Goal: Information Seeking & Learning: Find specific fact

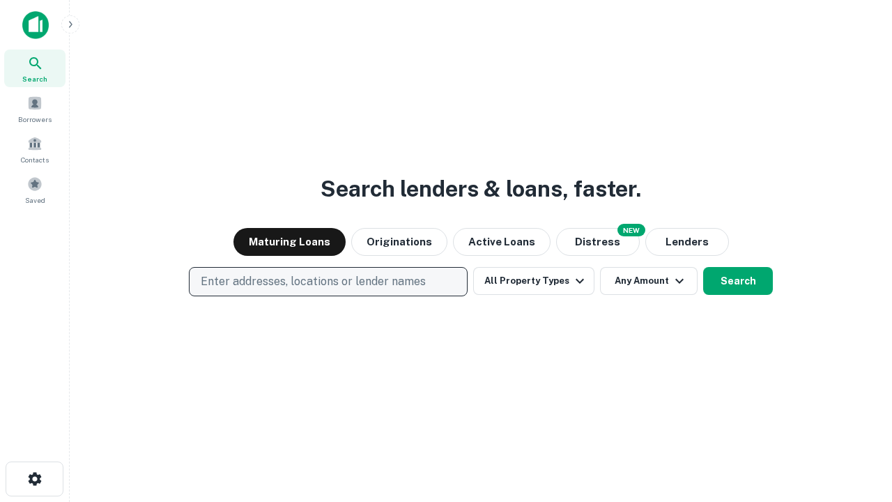
click at [328, 282] on p "Enter addresses, locations or lender names" at bounding box center [313, 281] width 225 height 17
type input "**********"
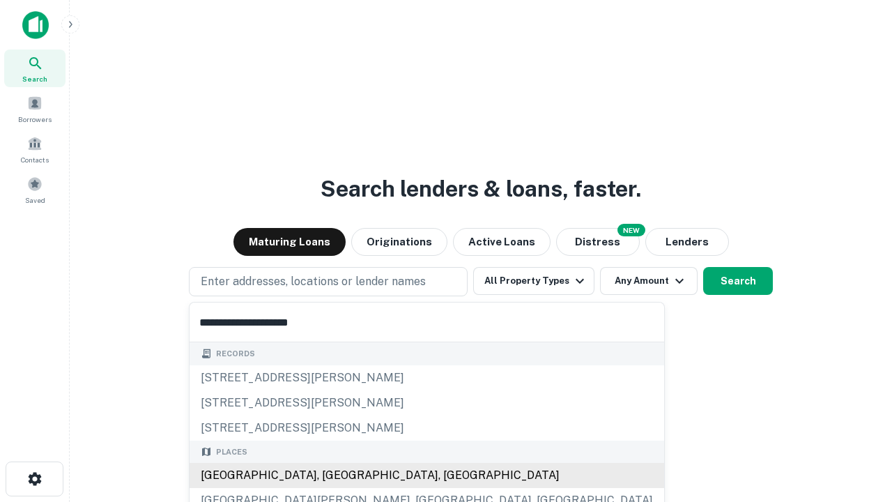
click at [333, 475] on div "[GEOGRAPHIC_DATA], [GEOGRAPHIC_DATA], [GEOGRAPHIC_DATA]" at bounding box center [427, 475] width 475 height 25
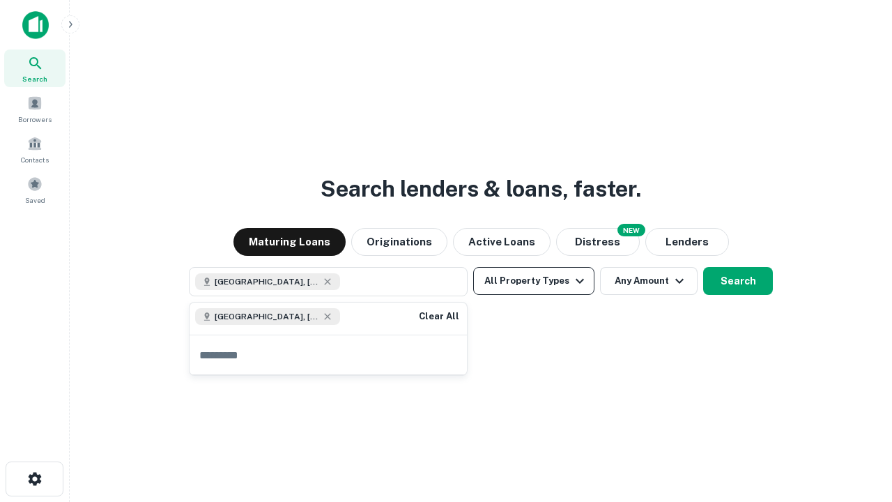
click at [534, 281] on button "All Property Types" at bounding box center [533, 281] width 121 height 28
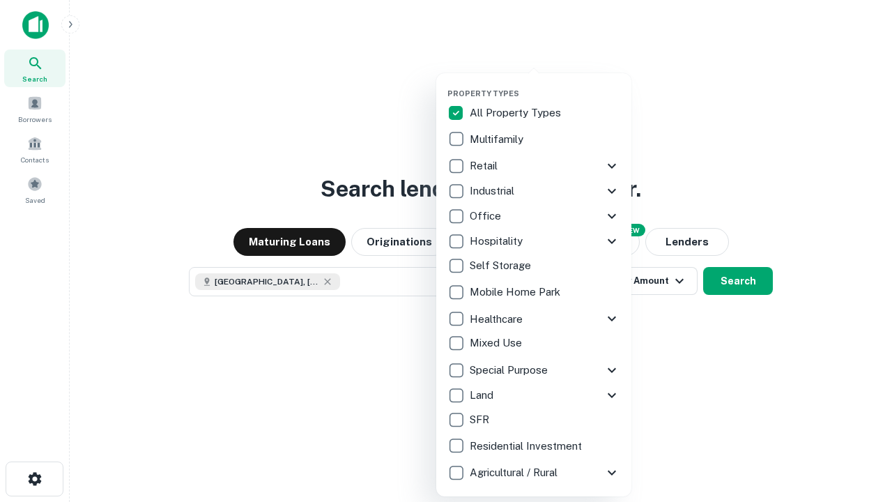
click at [545, 84] on button "button" at bounding box center [544, 84] width 195 height 1
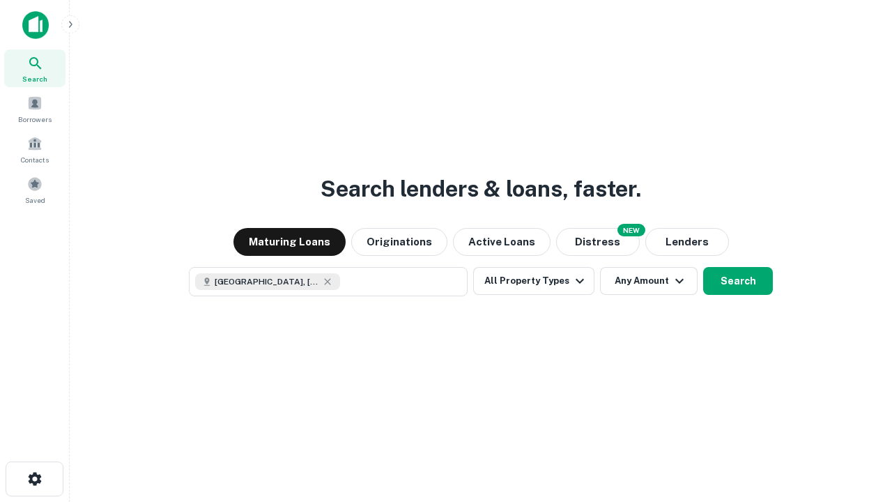
scroll to position [22, 0]
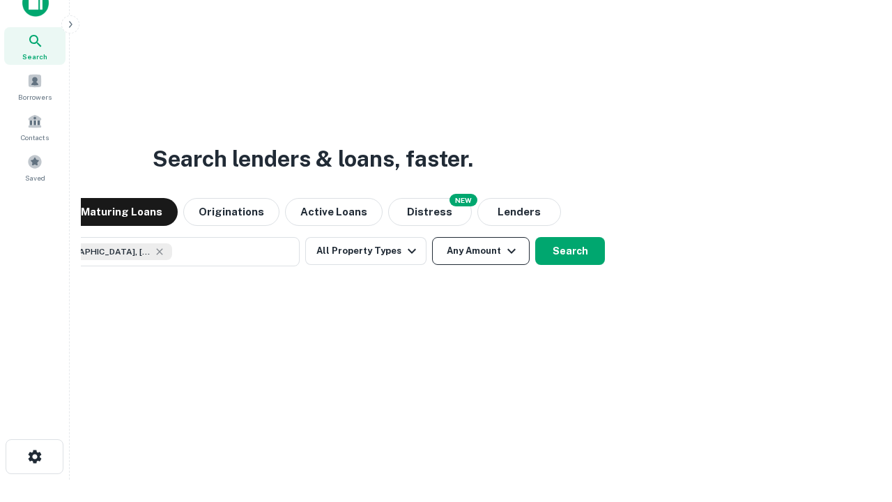
click at [432, 237] on button "Any Amount" at bounding box center [481, 251] width 98 height 28
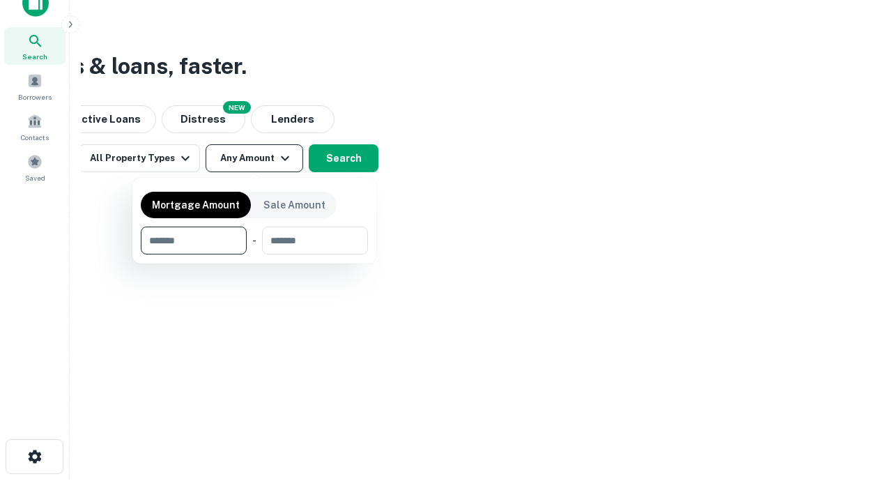
type input "*******"
click at [254, 254] on button "button" at bounding box center [254, 254] width 227 height 1
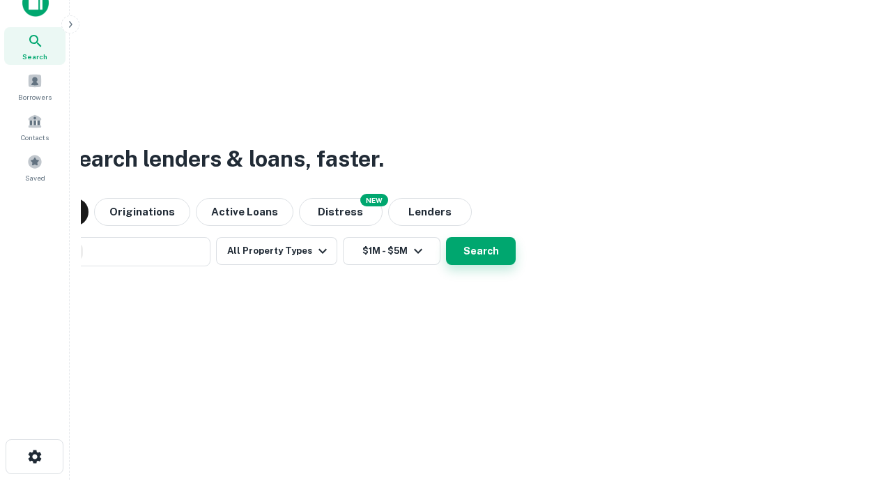
click at [446, 237] on button "Search" at bounding box center [481, 251] width 70 height 28
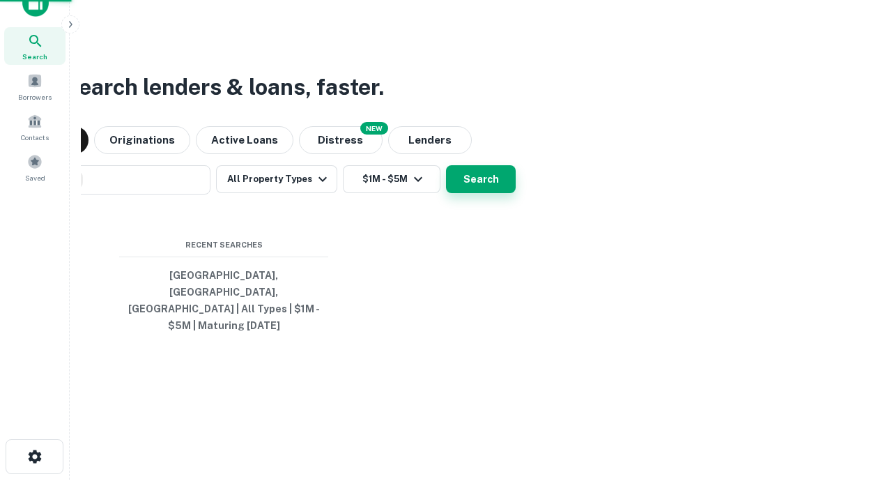
scroll to position [45, 394]
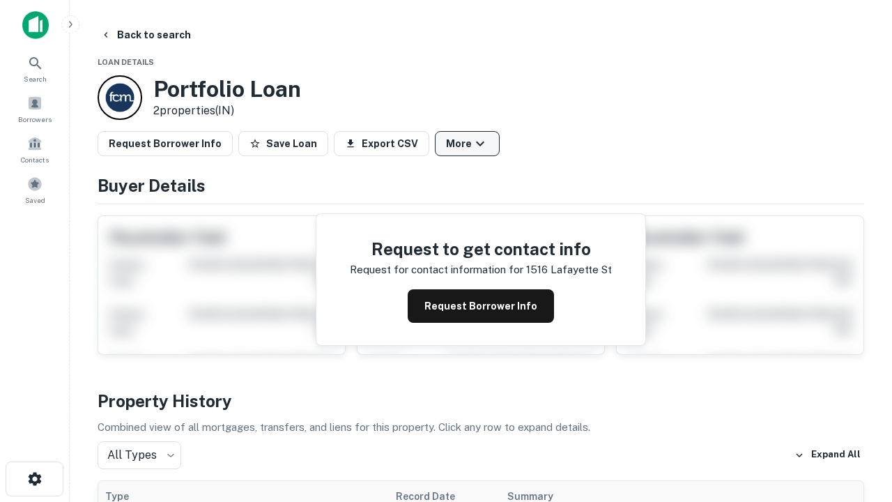
click at [467, 144] on button "More" at bounding box center [467, 143] width 65 height 25
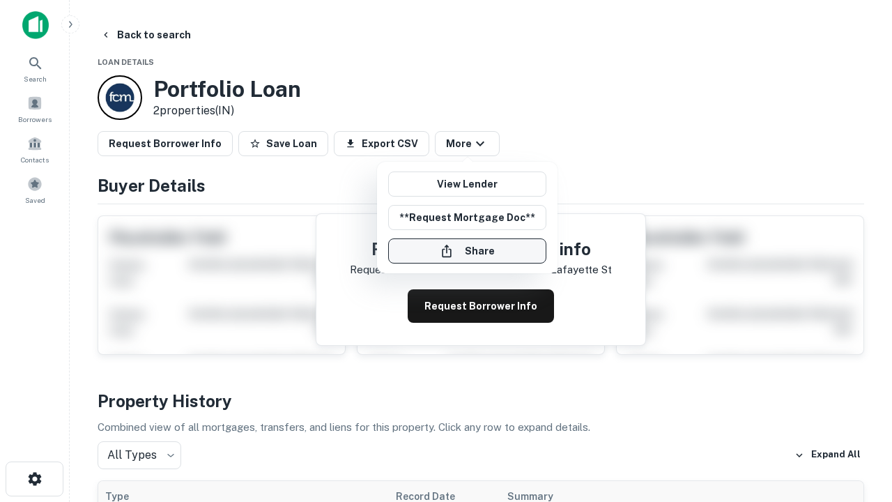
click at [467, 251] on button "Share" at bounding box center [467, 250] width 158 height 25
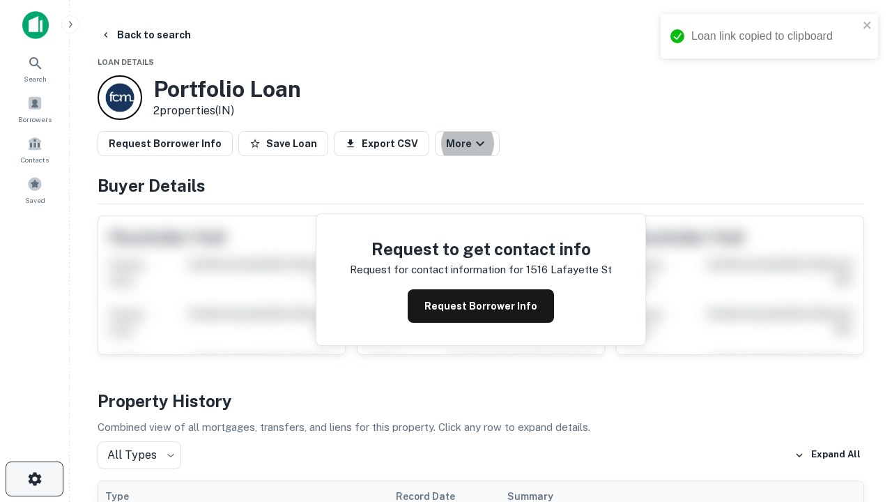
click at [34, 479] on icon "button" at bounding box center [34, 478] width 17 height 17
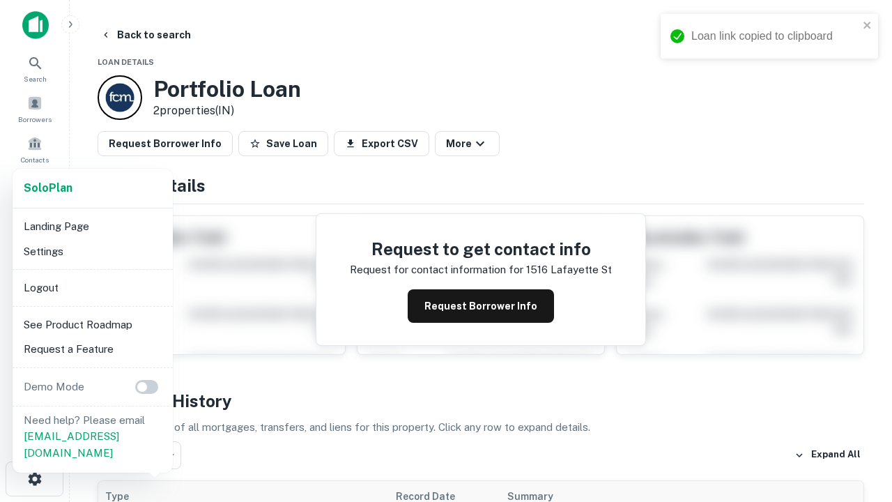
click at [92, 287] on li "Logout" at bounding box center [92, 287] width 149 height 25
